Goal: Task Accomplishment & Management: Use online tool/utility

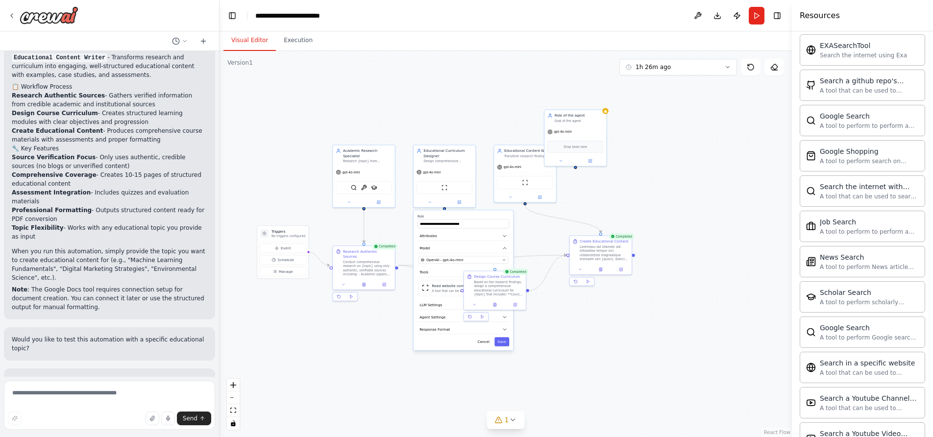
scroll to position [1570, 0]
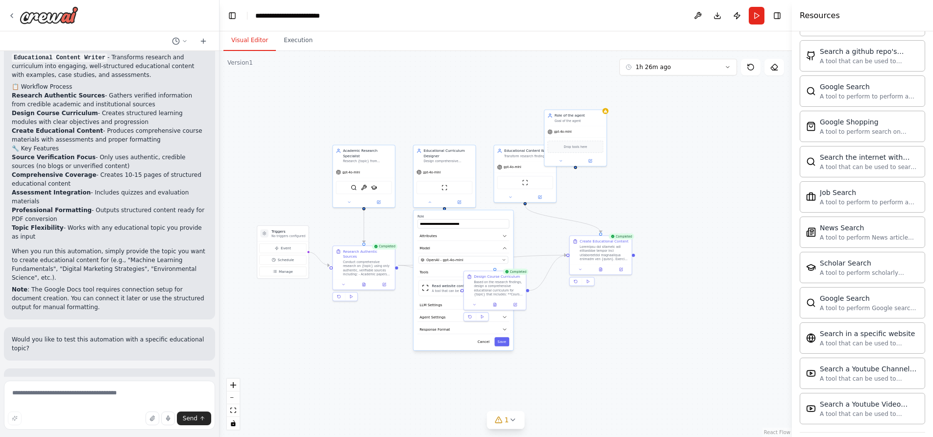
click at [635, 255] on div ".deletable-edge-delete-btn { width: 20px; height: 20px; border: 0px solid #ffff…" at bounding box center [506, 244] width 572 height 386
click at [623, 254] on div at bounding box center [604, 252] width 49 height 16
click at [567, 157] on button at bounding box center [560, 160] width 28 height 6
click at [673, 151] on div ".deletable-edge-delete-btn { width: 20px; height: 20px; border: 0px solid #ffff…" at bounding box center [506, 244] width 572 height 386
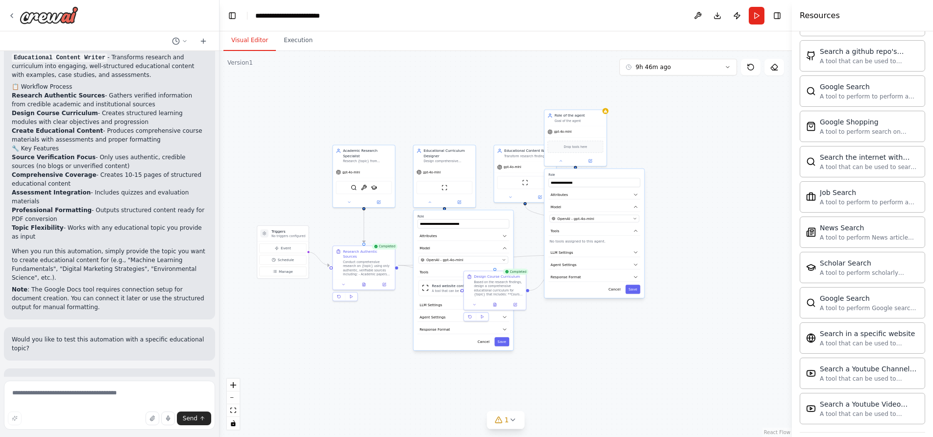
click at [680, 177] on div ".deletable-edge-delete-btn { width: 20px; height: 20px; border: 0px solid #ffff…" at bounding box center [506, 244] width 572 height 386
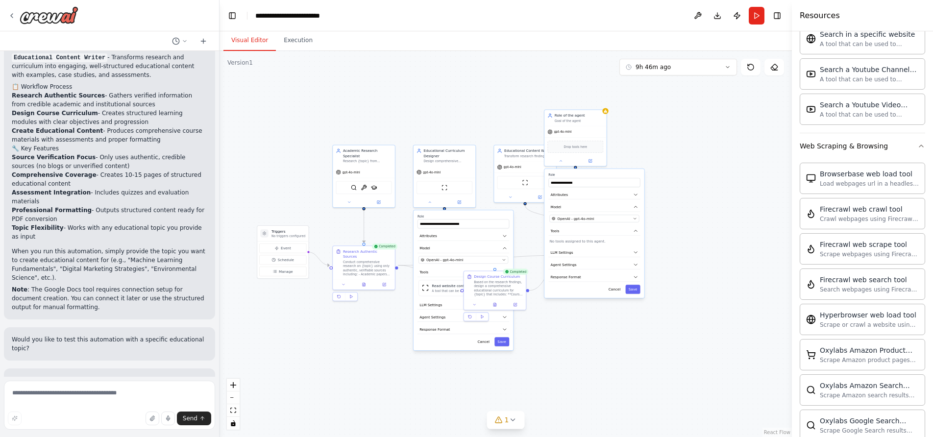
scroll to position [1876, 0]
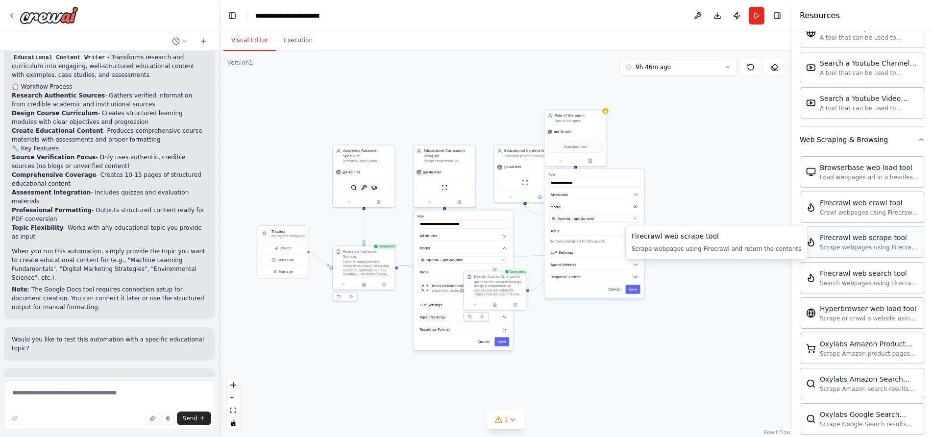
click at [848, 239] on div "Firecrawl web scrape tool" at bounding box center [869, 238] width 99 height 10
click at [11, 17] on icon at bounding box center [12, 16] width 8 height 8
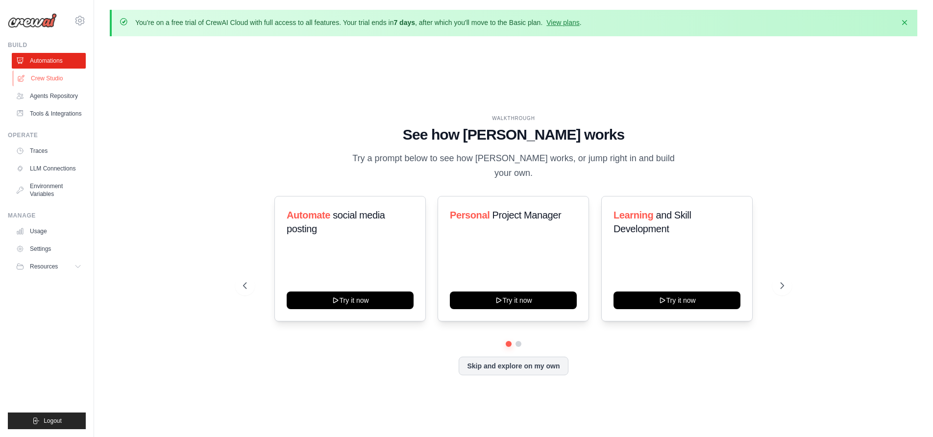
click at [47, 81] on link "Crew Studio" at bounding box center [50, 79] width 74 height 16
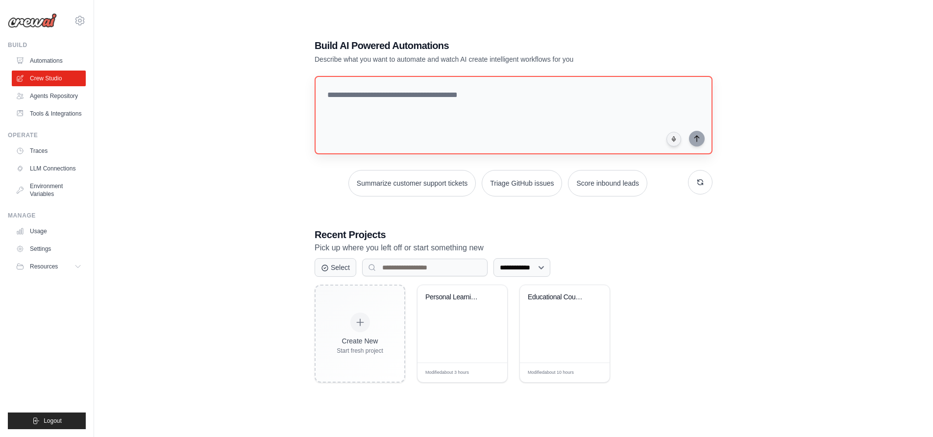
scroll to position [53, 0]
click at [392, 108] on textarea at bounding box center [514, 113] width 402 height 79
